Goal: Complete application form: Complete application form

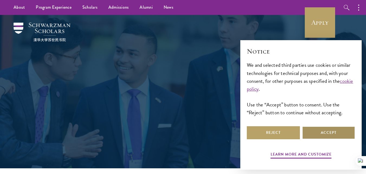
click at [322, 135] on button "Accept" at bounding box center [328, 132] width 53 height 13
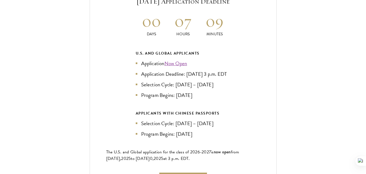
scroll to position [1192, 0]
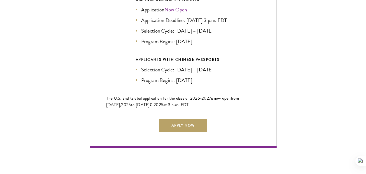
drag, startPoint x: 368, startPoint y: 9, endPoint x: 356, endPoint y: 77, distance: 69.6
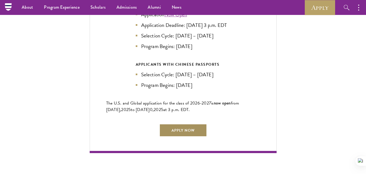
click at [179, 129] on link "Apply Now" at bounding box center [183, 129] width 48 height 13
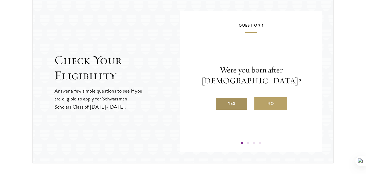
click at [236, 100] on label "Yes" at bounding box center [231, 103] width 32 height 13
click at [220, 100] on input "Yes" at bounding box center [217, 99] width 5 height 5
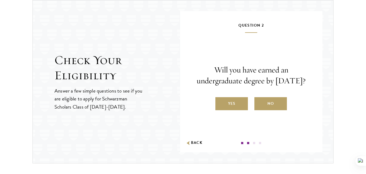
drag, startPoint x: 261, startPoint y: 87, endPoint x: 213, endPoint y: 65, distance: 52.7
click at [213, 65] on p "Will you have earned an undergraduate degree by [DATE]?" at bounding box center [251, 75] width 110 height 22
copy p "Will you have earned an undergraduate degree by [DATE]?"
click at [231, 109] on label "Yes" at bounding box center [231, 103] width 32 height 13
click at [220, 102] on input "Yes" at bounding box center [217, 99] width 5 height 5
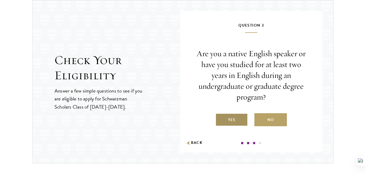
click at [224, 116] on label "Yes" at bounding box center [231, 119] width 32 height 13
click at [220, 116] on input "Yes" at bounding box center [217, 116] width 5 height 5
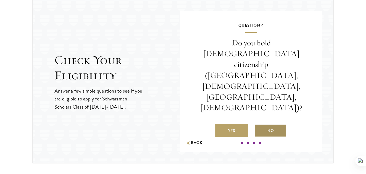
click at [268, 124] on label "No" at bounding box center [270, 130] width 32 height 13
click at [259, 125] on input "No" at bounding box center [256, 127] width 5 height 5
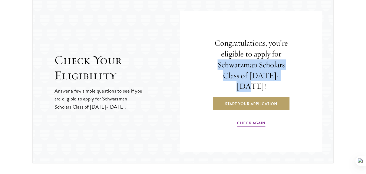
drag, startPoint x: 284, startPoint y: 81, endPoint x: 212, endPoint y: 71, distance: 71.9
click at [212, 71] on h4 "Congratulations, you’re eligible to apply for Schwarzman Scholars Class of 2026…" at bounding box center [251, 65] width 83 height 54
copy h4 "Schwarzman Scholars Class of 2026-2027!"
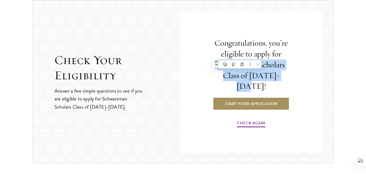
click at [226, 100] on link "Start Your Application" at bounding box center [251, 103] width 77 height 13
